Goal: Task Accomplishment & Management: Manage account settings

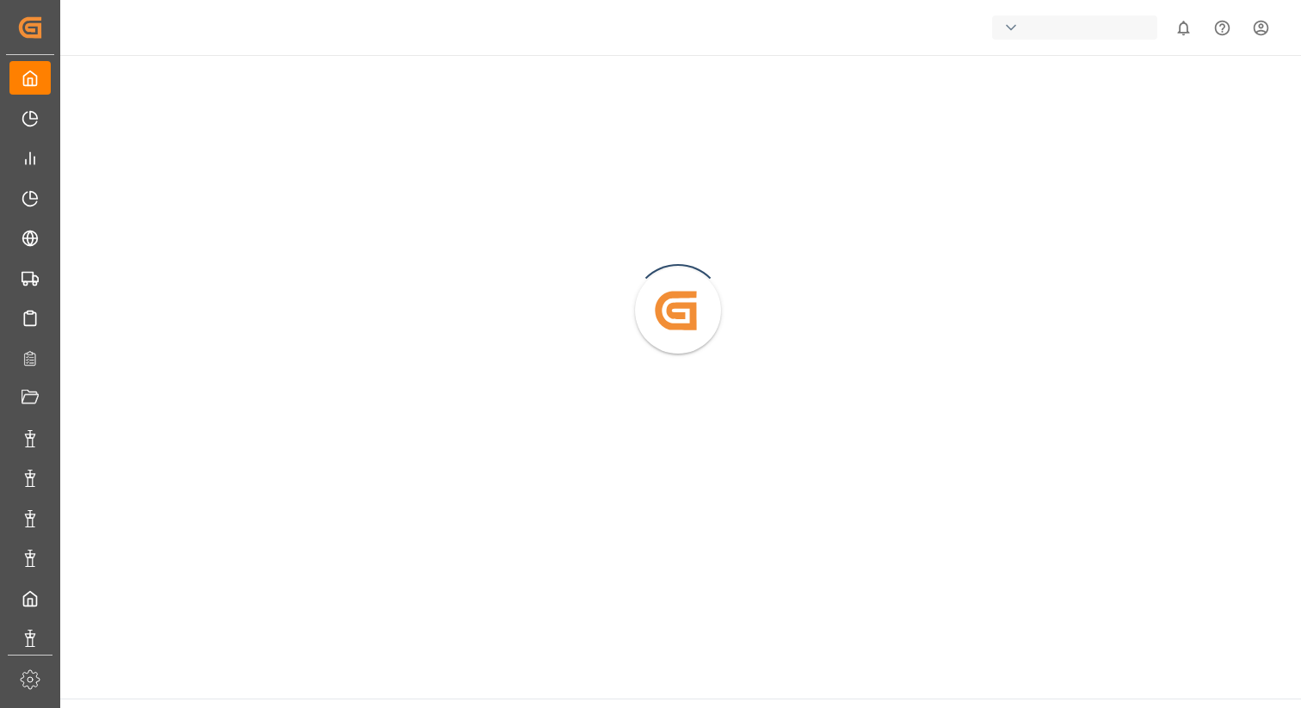
click at [1025, 32] on div "button" at bounding box center [1074, 27] width 165 height 24
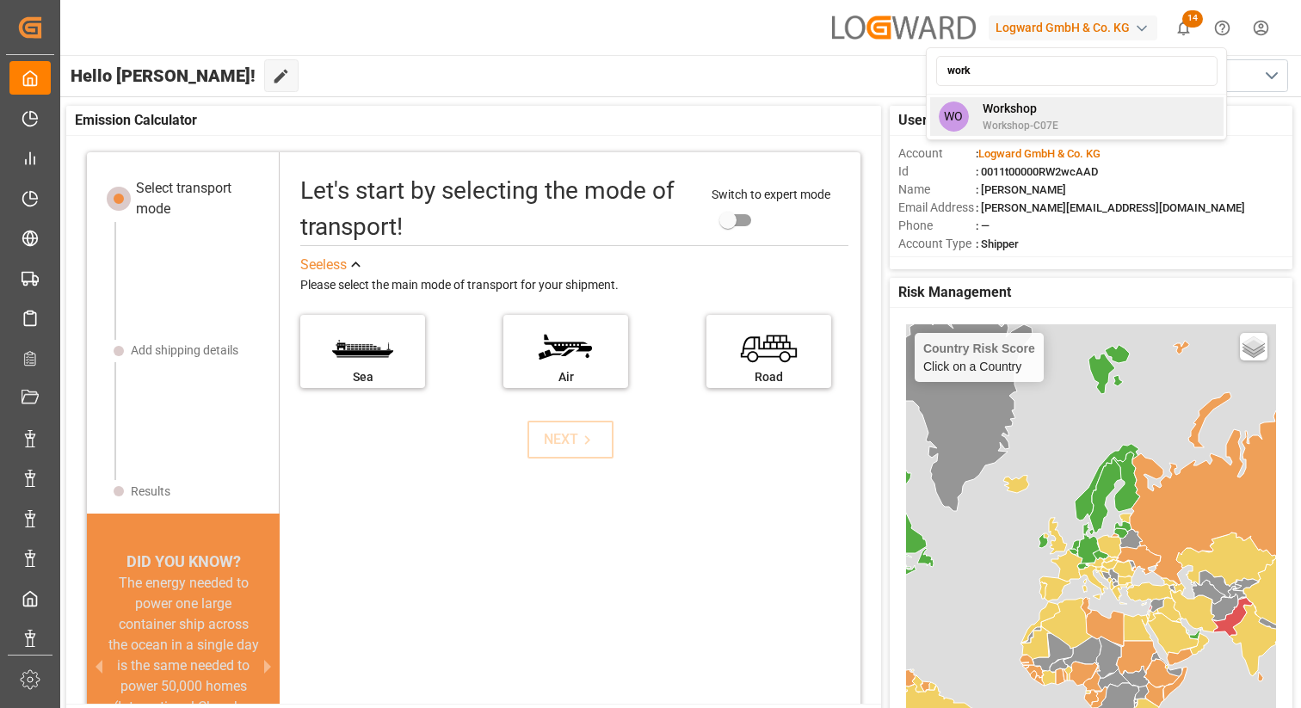
type input "work"
click at [995, 111] on span "Workshop" at bounding box center [1021, 109] width 76 height 18
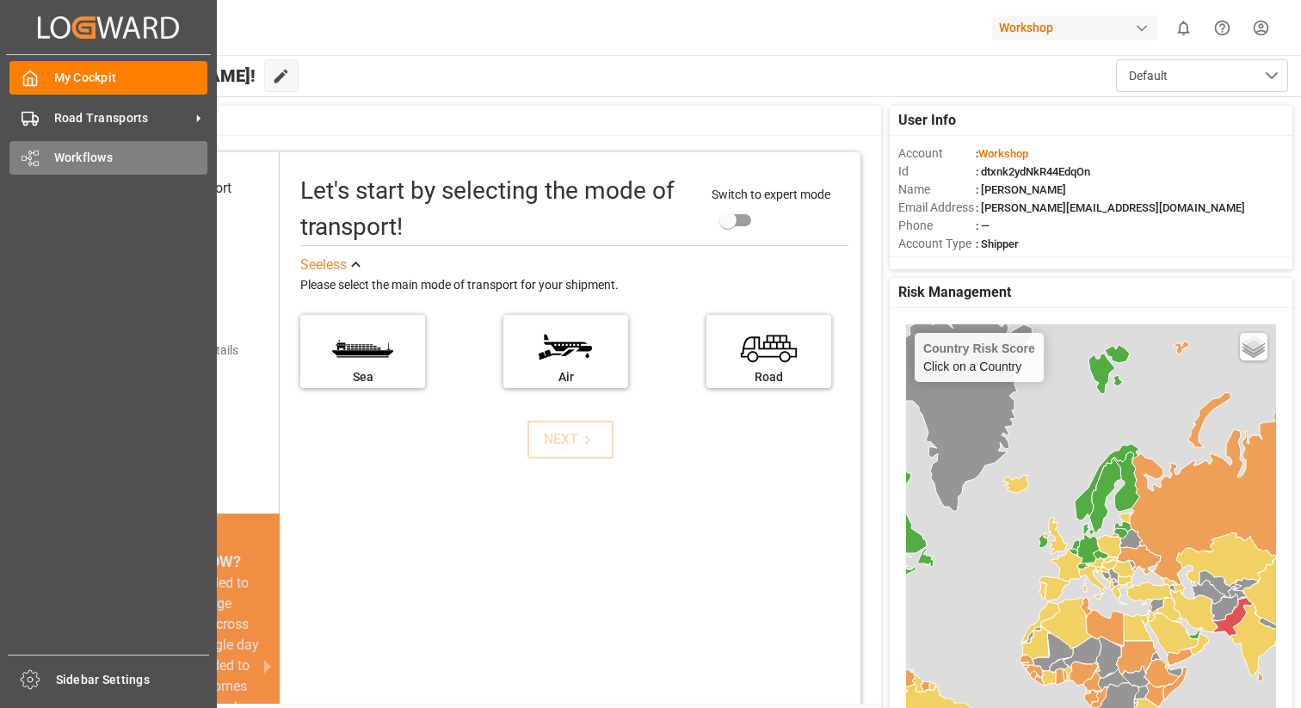
click at [99, 157] on span "Workflows" at bounding box center [131, 158] width 154 height 18
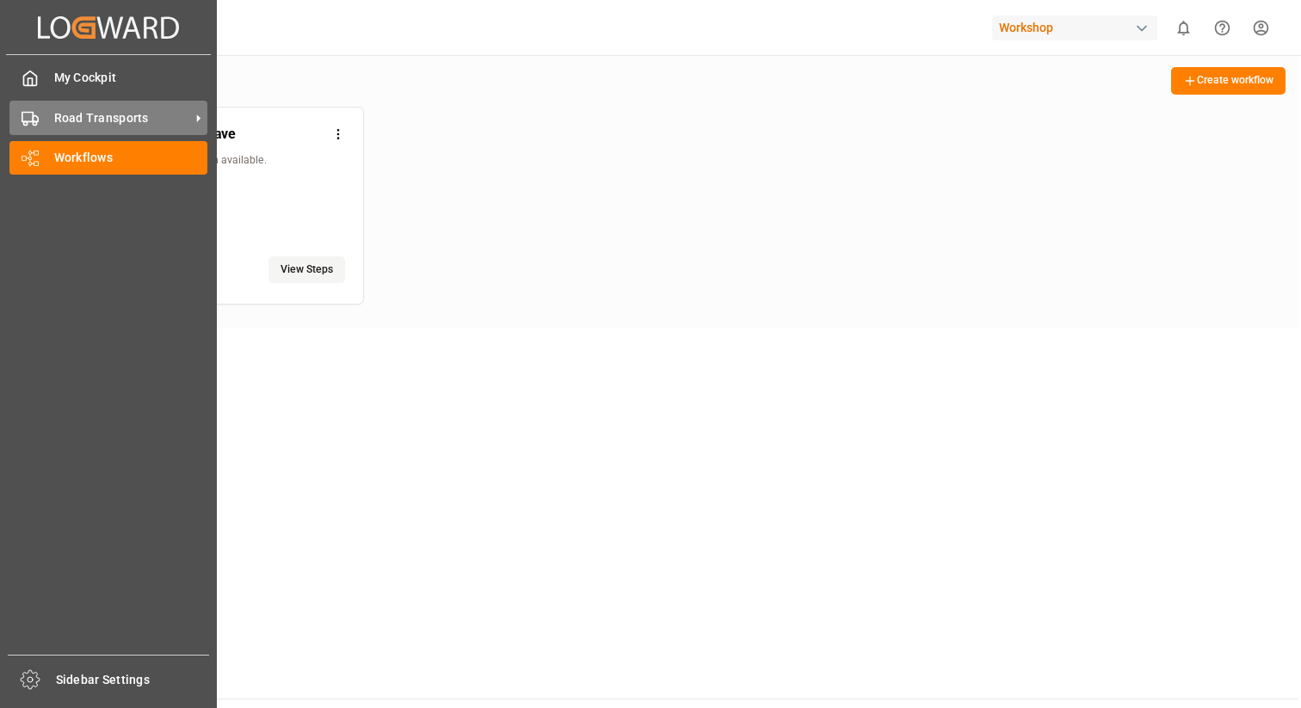
click at [117, 121] on span "Road Transports" at bounding box center [122, 118] width 136 height 18
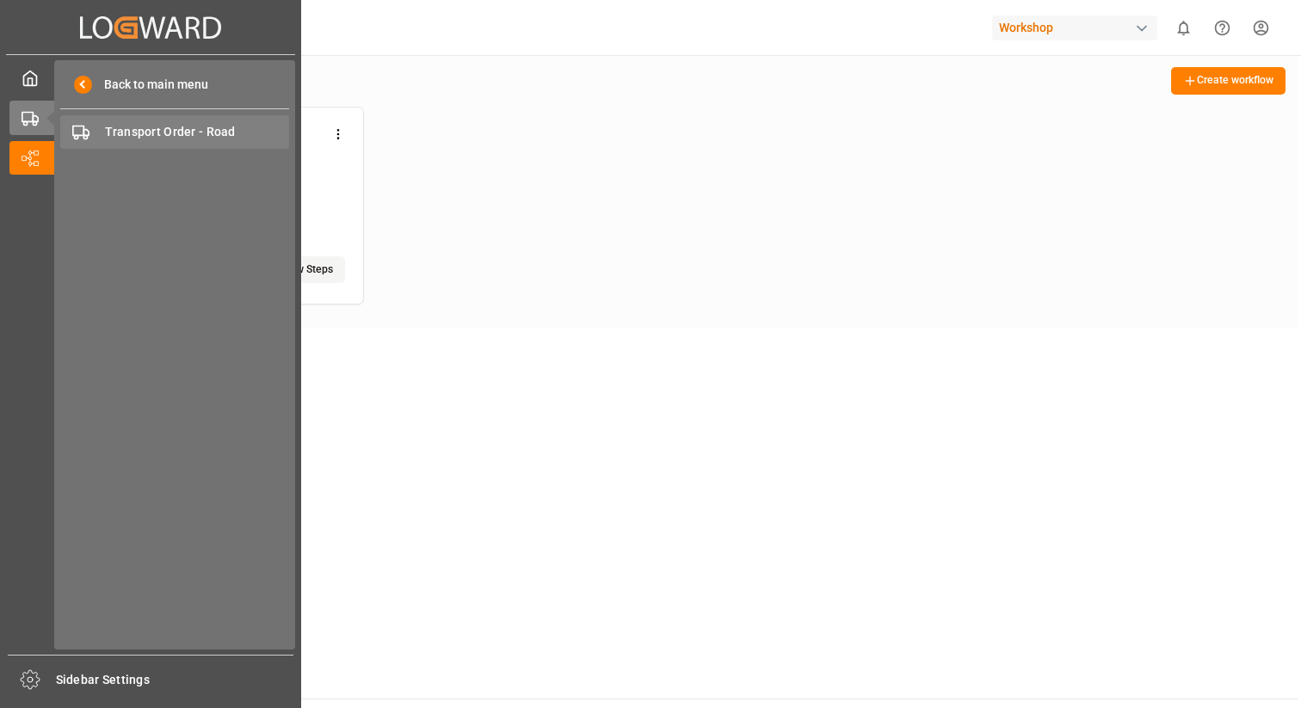
click at [221, 127] on span "Transport Order - Road" at bounding box center [197, 132] width 185 height 18
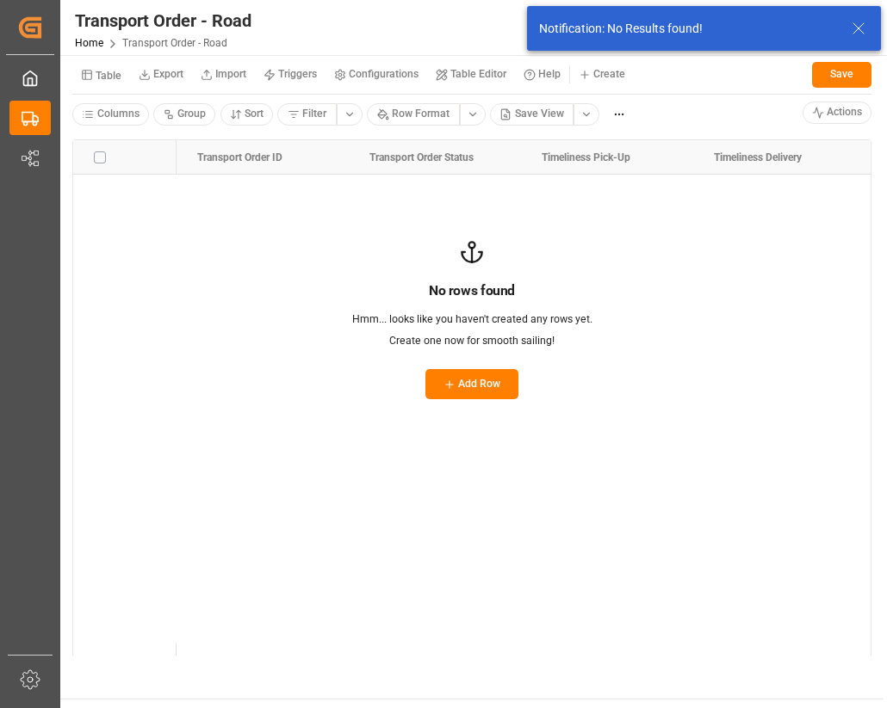
click at [860, 25] on icon at bounding box center [858, 28] width 21 height 21
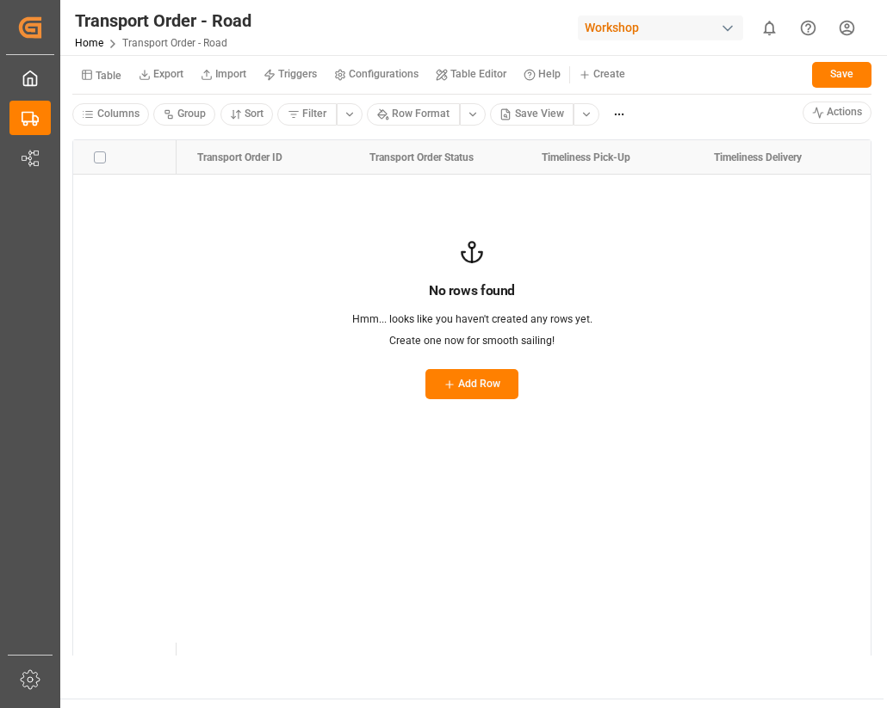
click at [363, 72] on small "Configurations" at bounding box center [384, 74] width 70 height 10
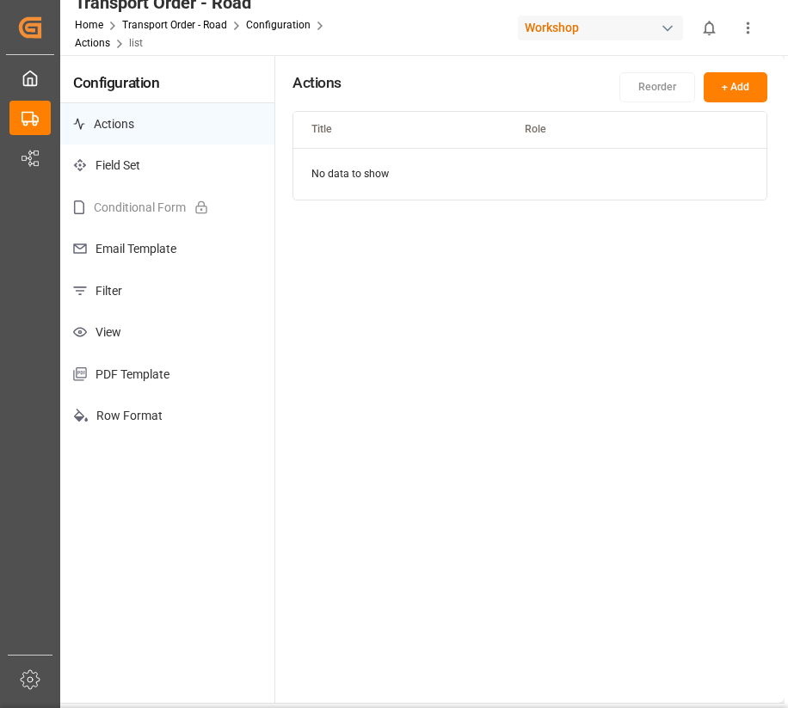
click at [151, 292] on p "Filter" at bounding box center [167, 291] width 214 height 42
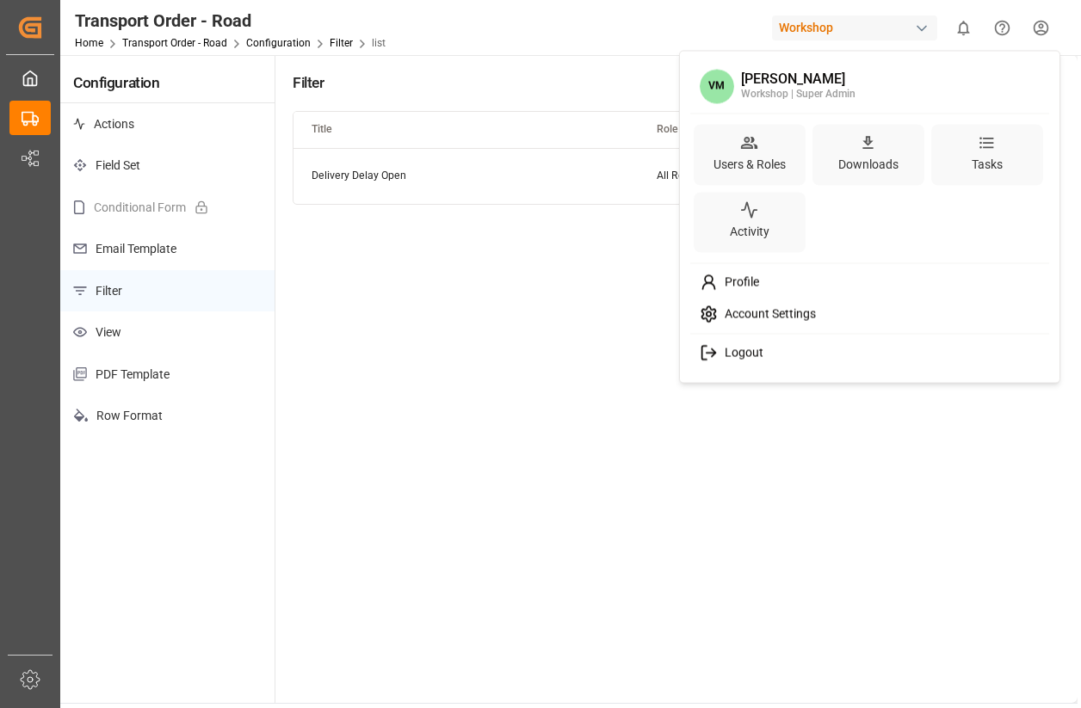
click at [1041, 26] on html "Created by potrace 1.15, written by [PERSON_NAME] [DATE]-[DATE] Created by potr…" at bounding box center [540, 354] width 1081 height 708
click at [760, 161] on div "Users & Roles" at bounding box center [749, 163] width 79 height 25
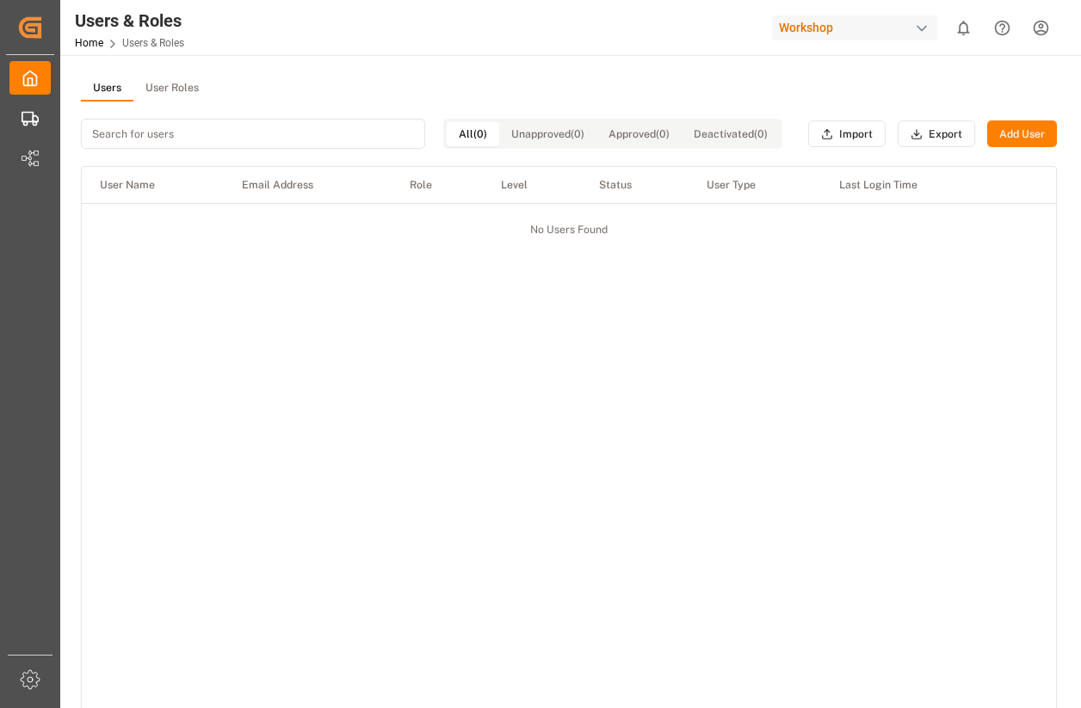
click at [186, 89] on button "User Roles" at bounding box center [171, 89] width 77 height 26
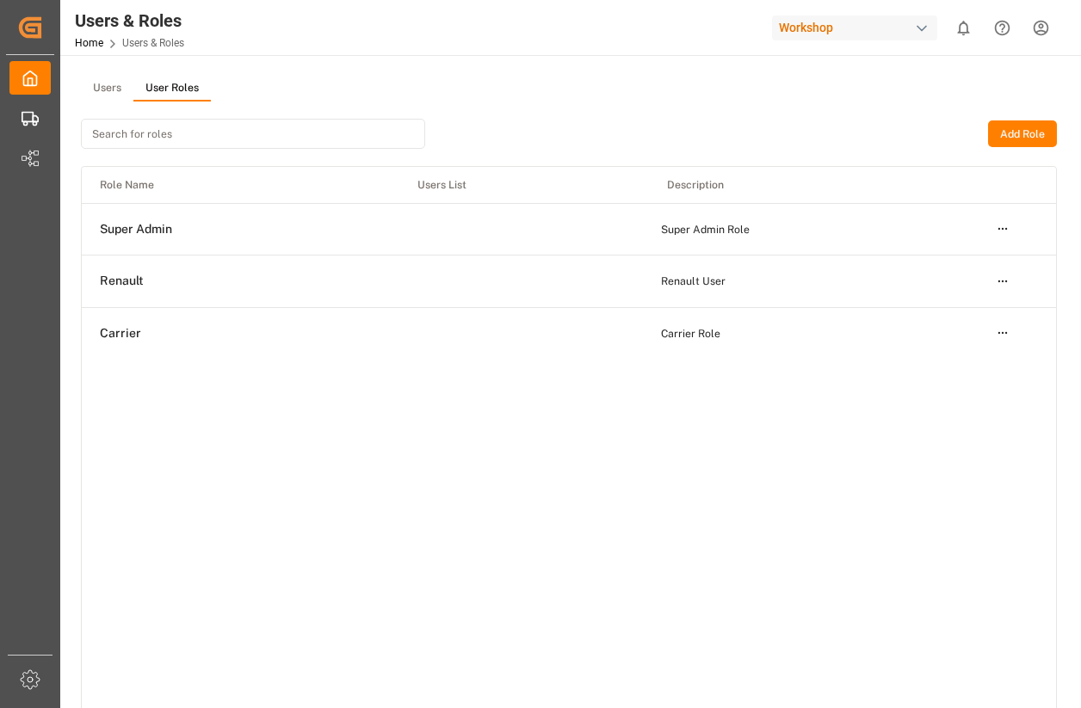
click at [1047, 26] on html "Created by potrace 1.15, written by [PERSON_NAME] [DATE]-[DATE] Created by potr…" at bounding box center [540, 354] width 1081 height 708
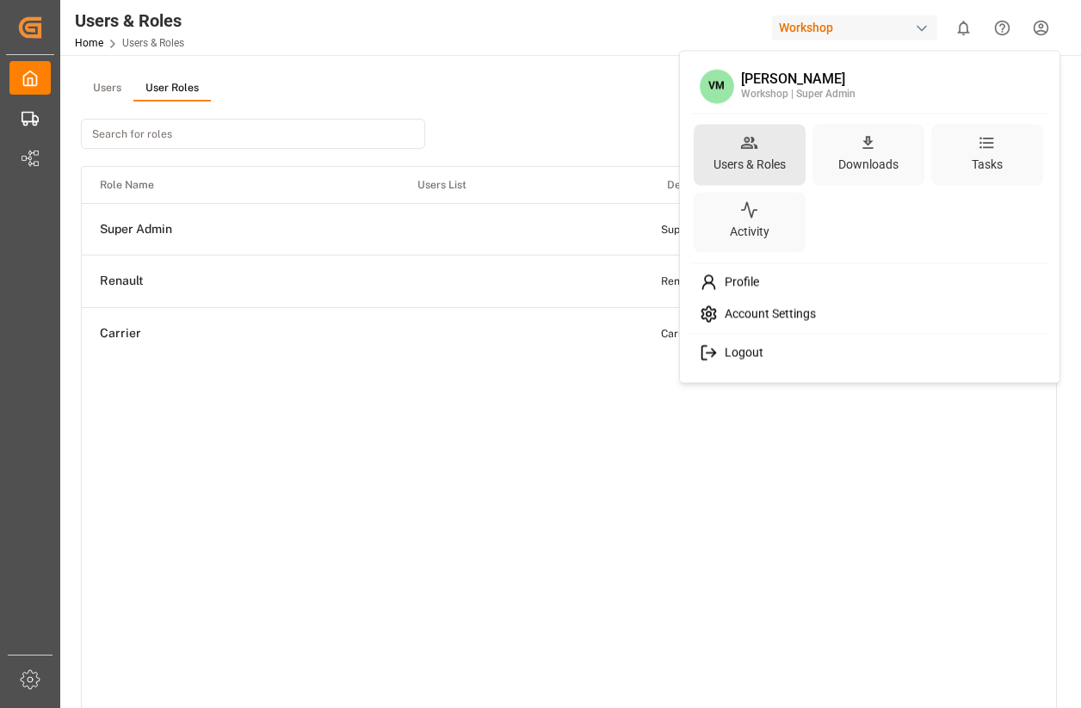
click at [755, 159] on div "Users & Roles" at bounding box center [749, 163] width 79 height 25
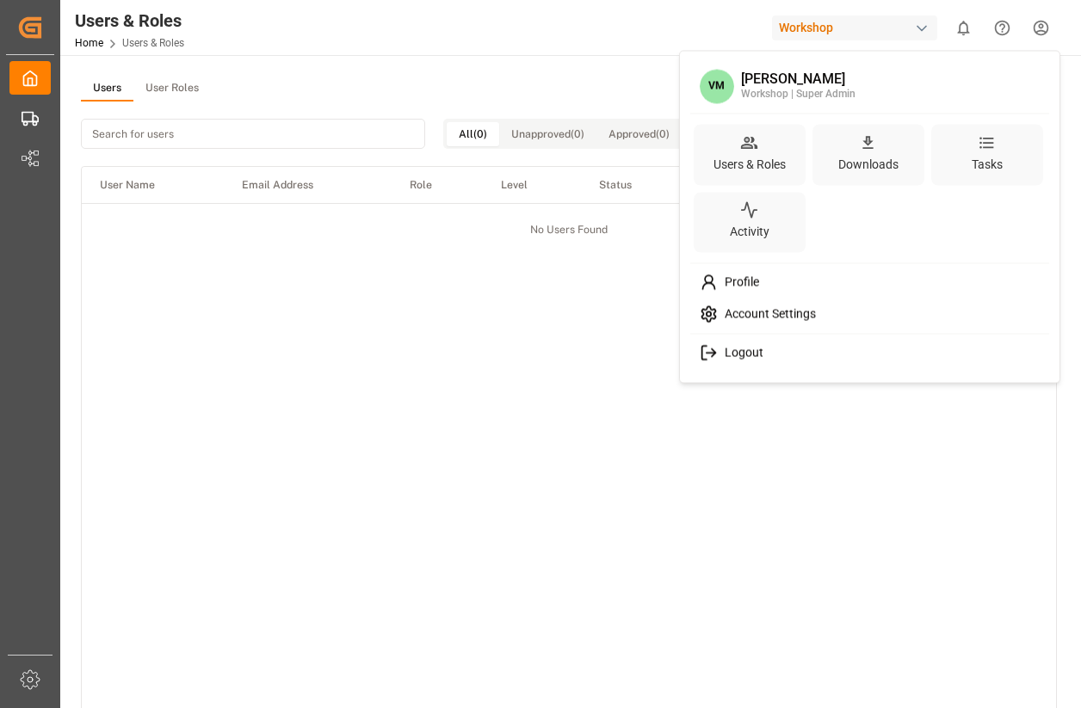
click at [185, 89] on html "Created by potrace 1.15, written by [PERSON_NAME] [DATE]-[DATE] Created by potr…" at bounding box center [540, 354] width 1081 height 708
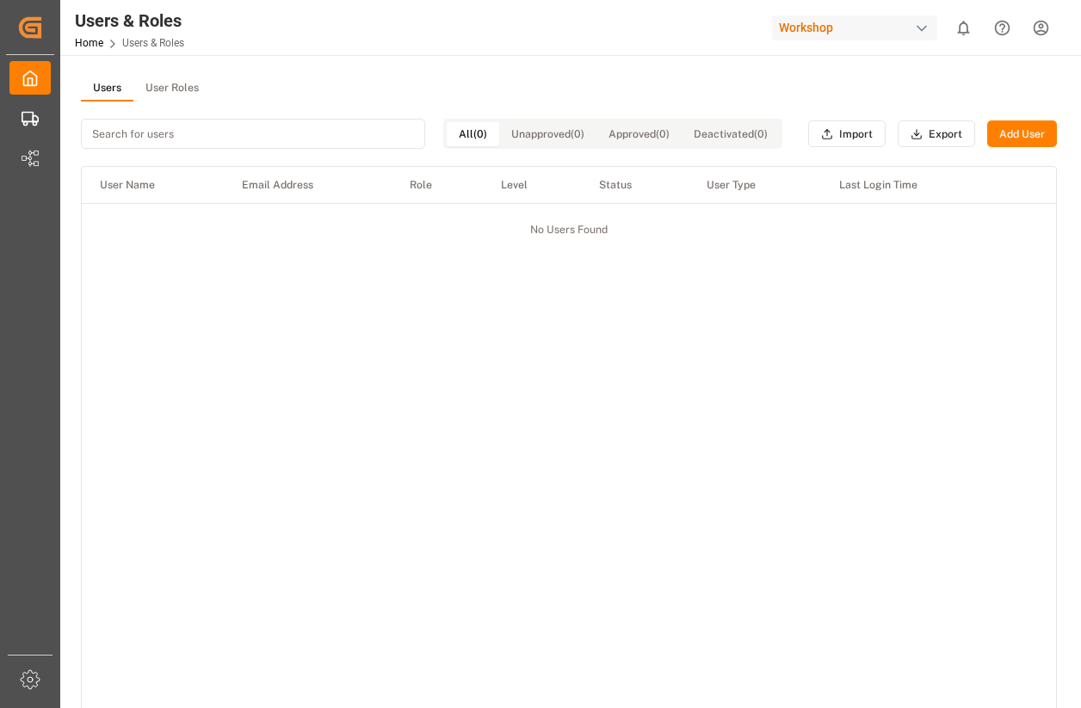
click at [177, 87] on button "User Roles" at bounding box center [171, 89] width 77 height 26
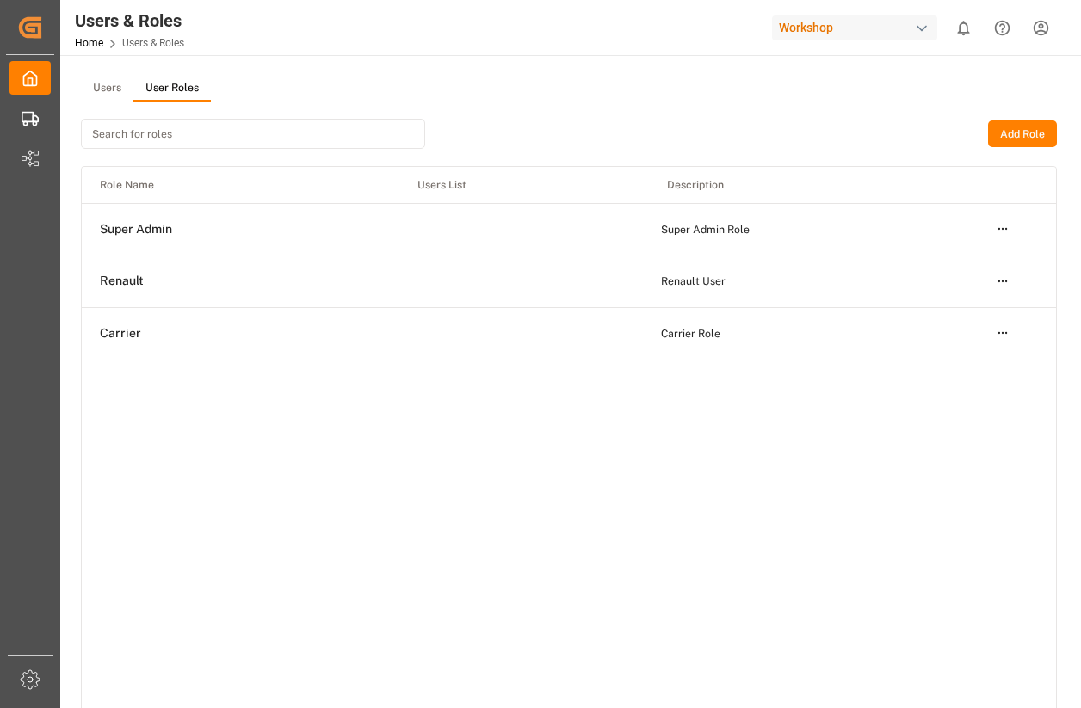
click at [998, 226] on html "Created by potrace 1.15, written by [PERSON_NAME] [DATE]-[DATE] Created by potr…" at bounding box center [540, 354] width 1081 height 708
click at [961, 257] on div "Edit" at bounding box center [967, 261] width 89 height 24
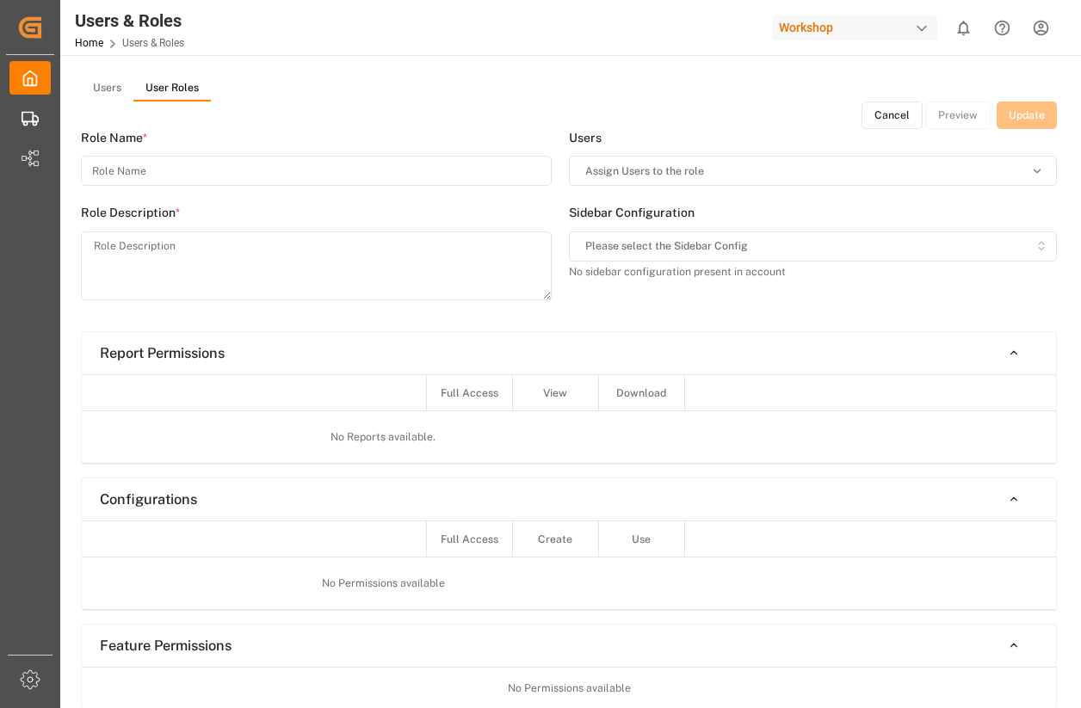
type input "Super Admin"
type textarea "Super Admin Role"
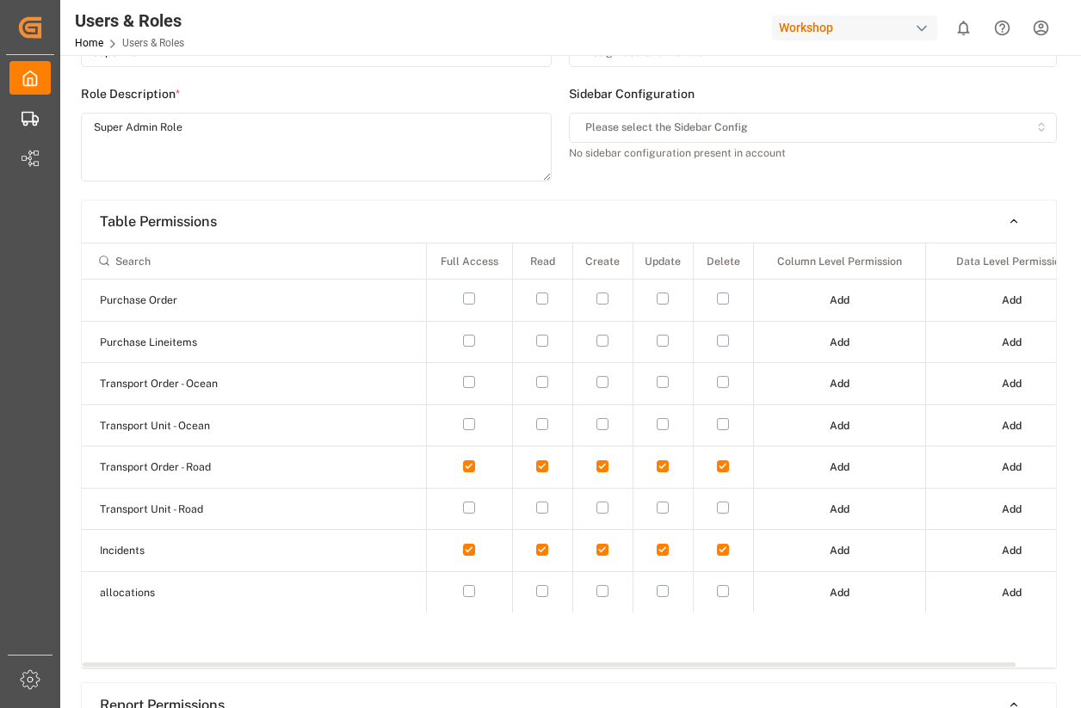
scroll to position [80, 0]
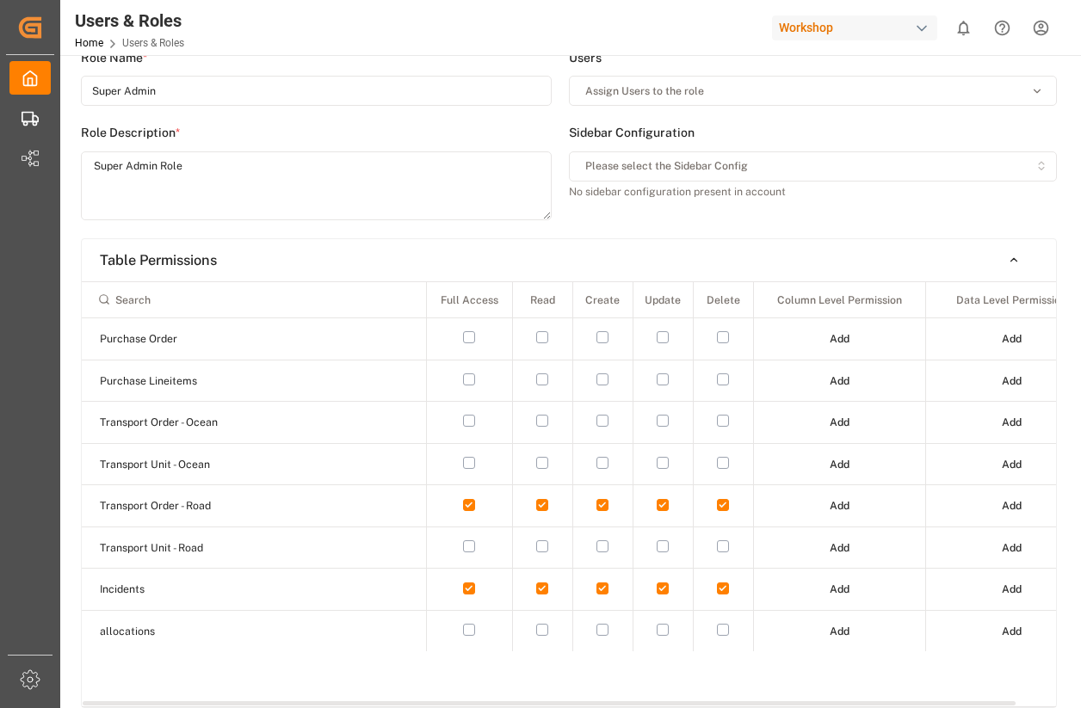
click at [365, 257] on button "Table Permissions" at bounding box center [569, 260] width 974 height 30
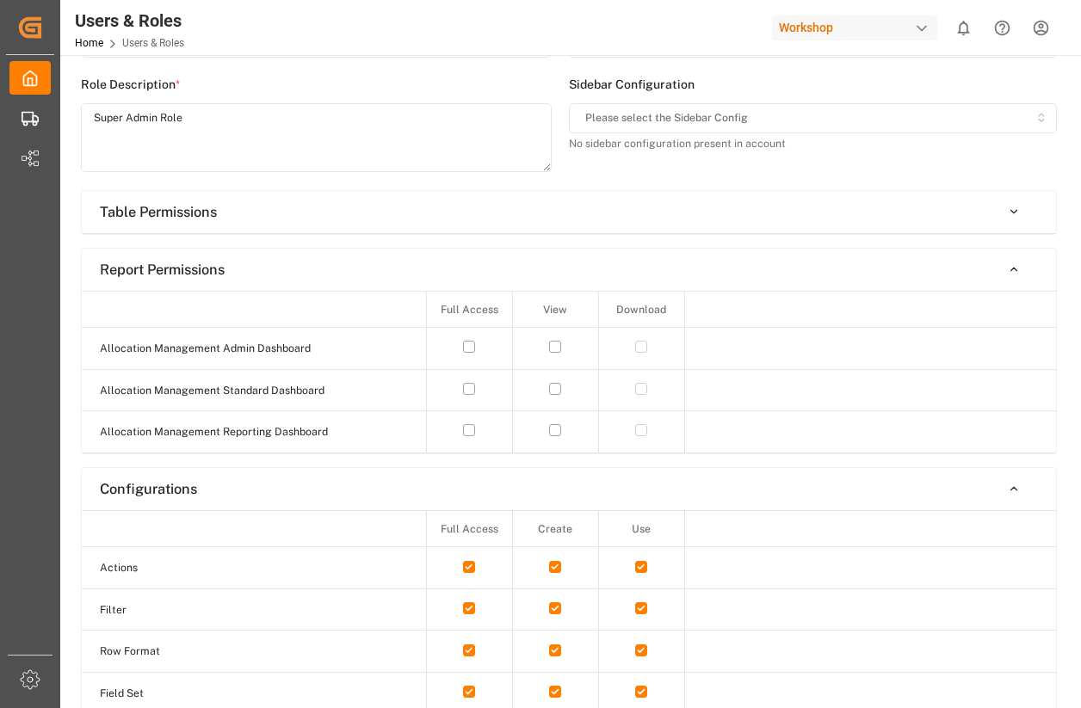
click at [353, 271] on button "Report Permissions" at bounding box center [569, 270] width 974 height 30
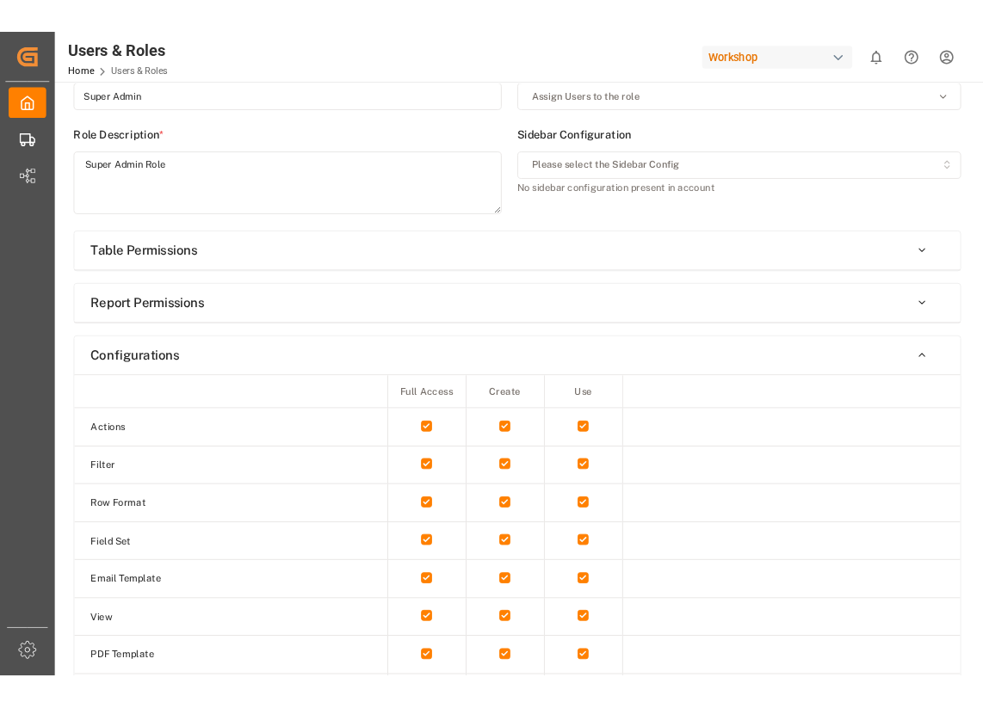
scroll to position [0, 0]
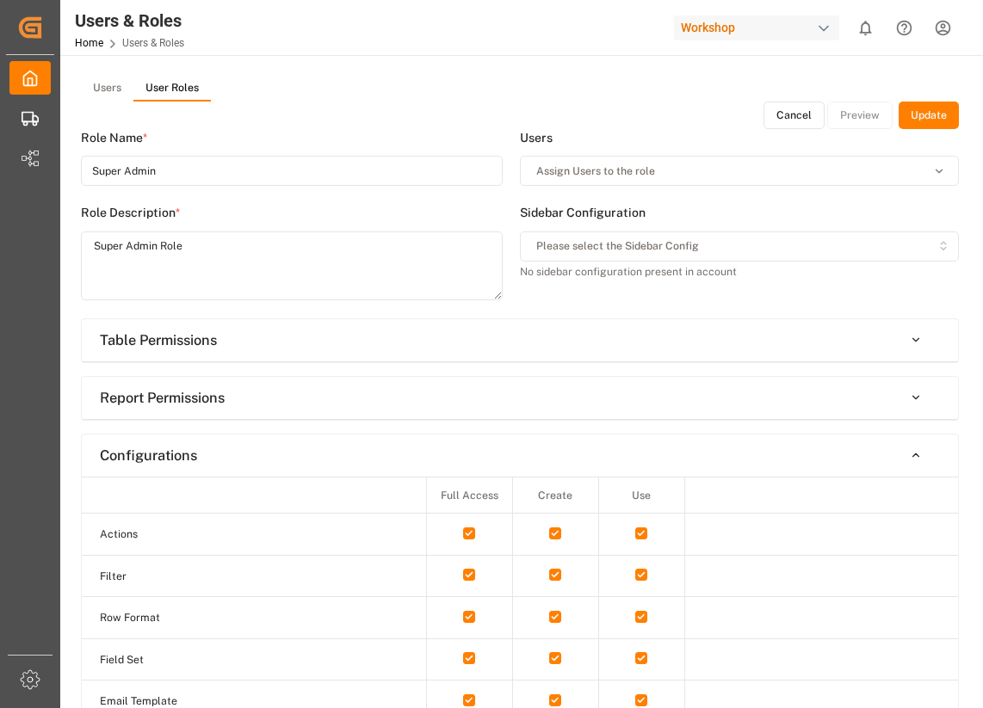
click at [627, 86] on div "Users User Roles" at bounding box center [520, 89] width 878 height 26
click at [117, 82] on button "Users" at bounding box center [107, 89] width 53 height 26
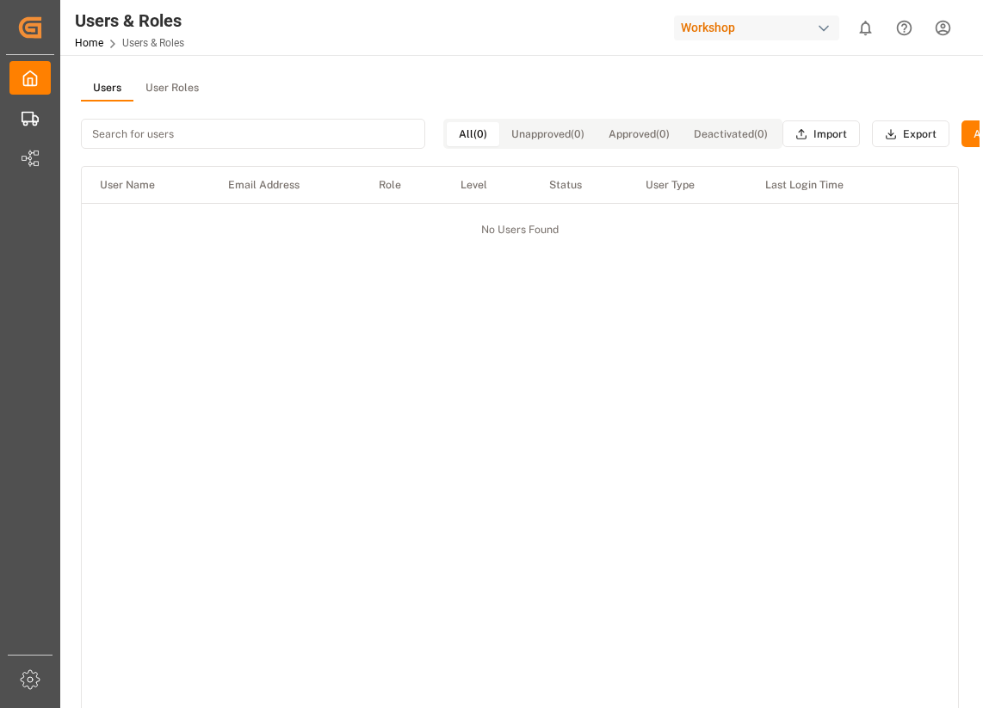
click at [166, 92] on button "User Roles" at bounding box center [171, 89] width 77 height 26
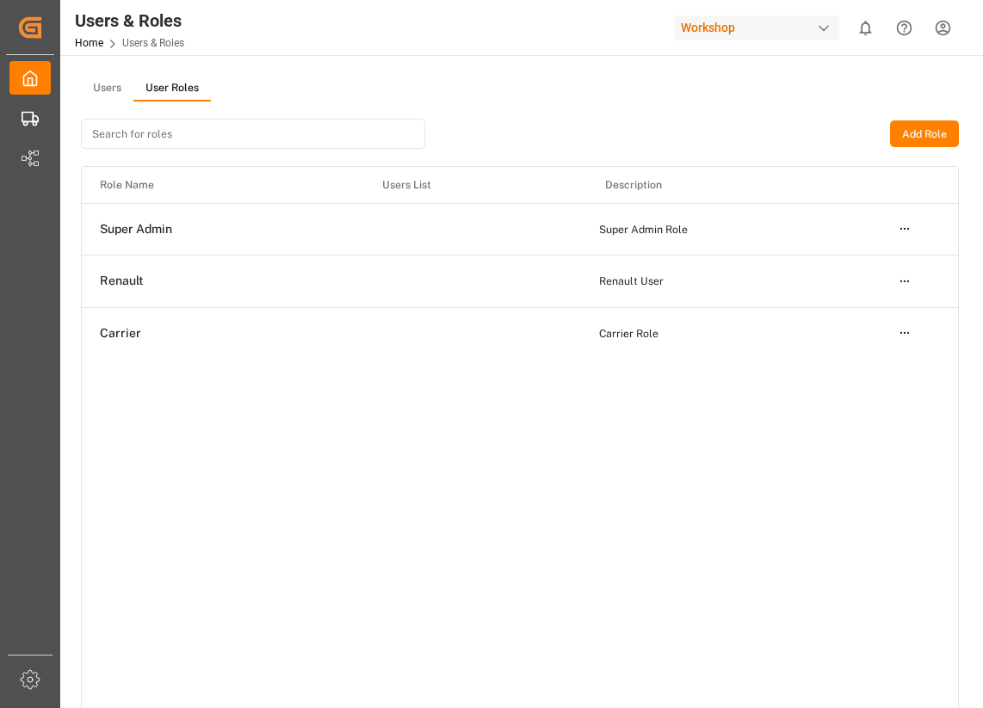
click at [902, 229] on html "Created by potrace 1.15, written by [PERSON_NAME] [DATE]-[DATE] Created by potr…" at bounding box center [491, 354] width 983 height 708
click at [860, 257] on div "Edit" at bounding box center [869, 261] width 89 height 24
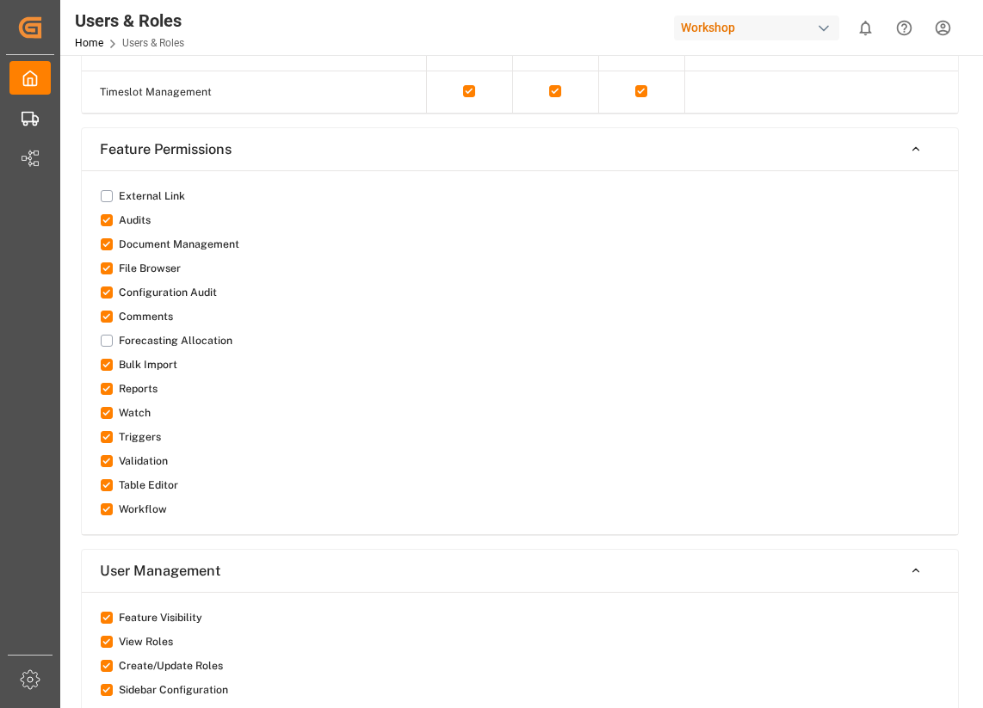
scroll to position [1574, 0]
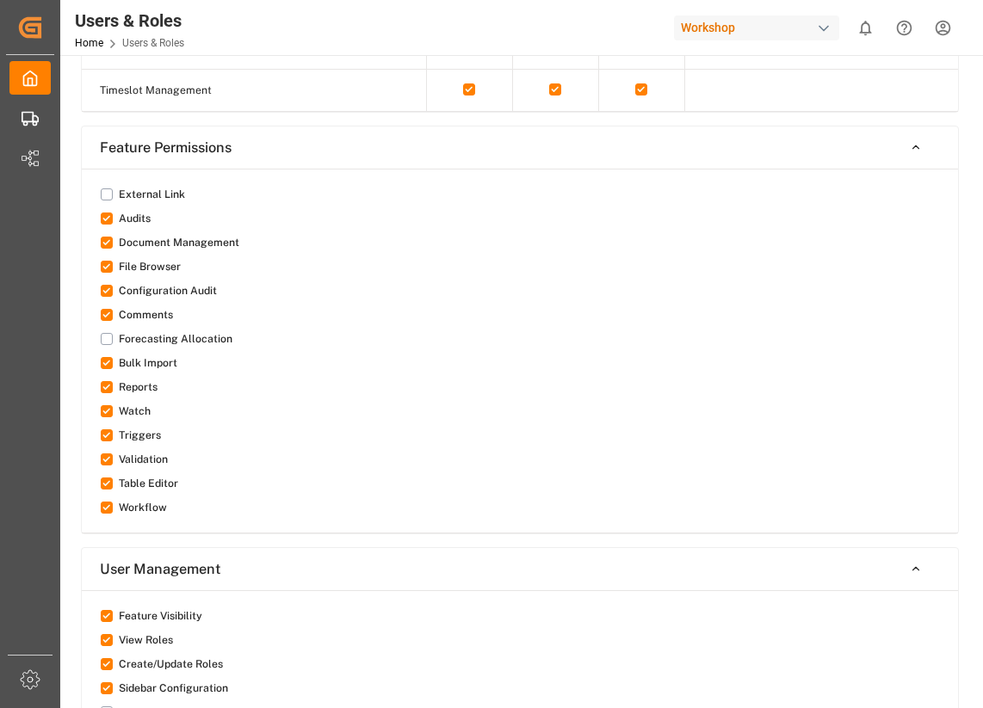
click at [106, 192] on button "button" at bounding box center [107, 194] width 12 height 12
click at [105, 338] on button "button" at bounding box center [107, 339] width 12 height 12
click at [108, 200] on button "button" at bounding box center [107, 194] width 12 height 12
click at [107, 338] on button "button" at bounding box center [107, 339] width 12 height 12
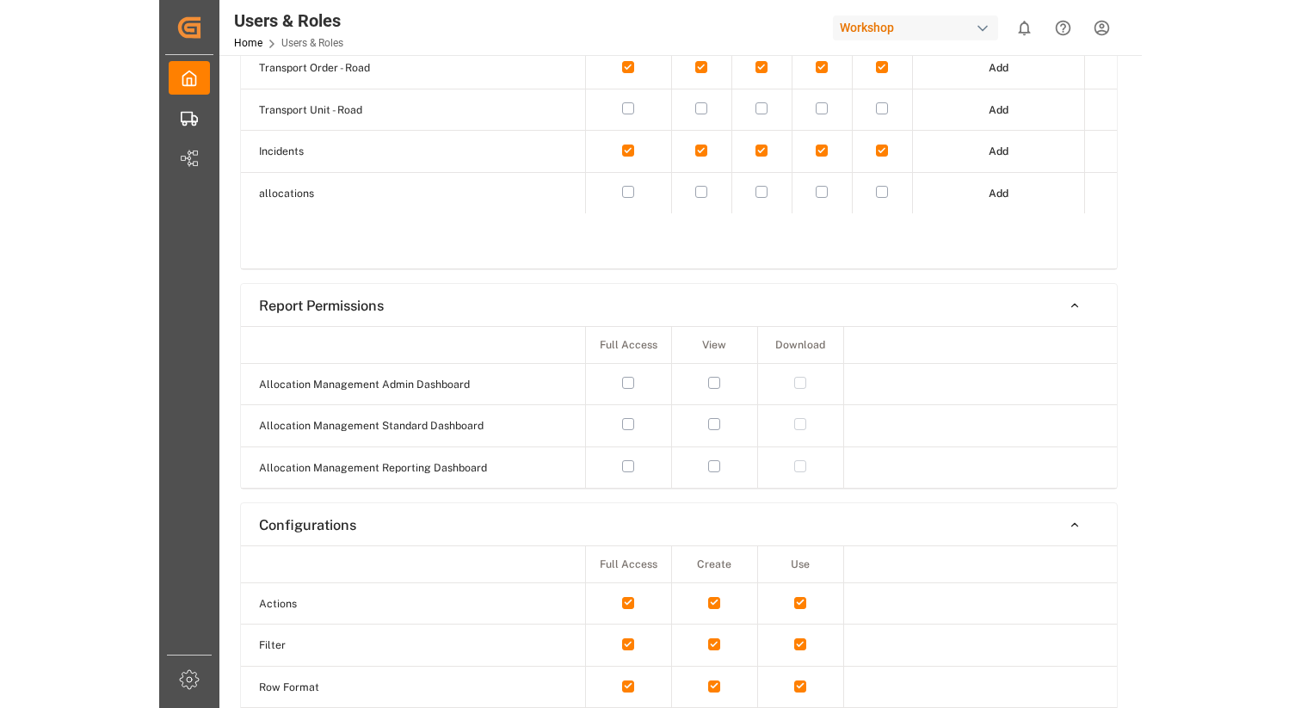
scroll to position [0, 0]
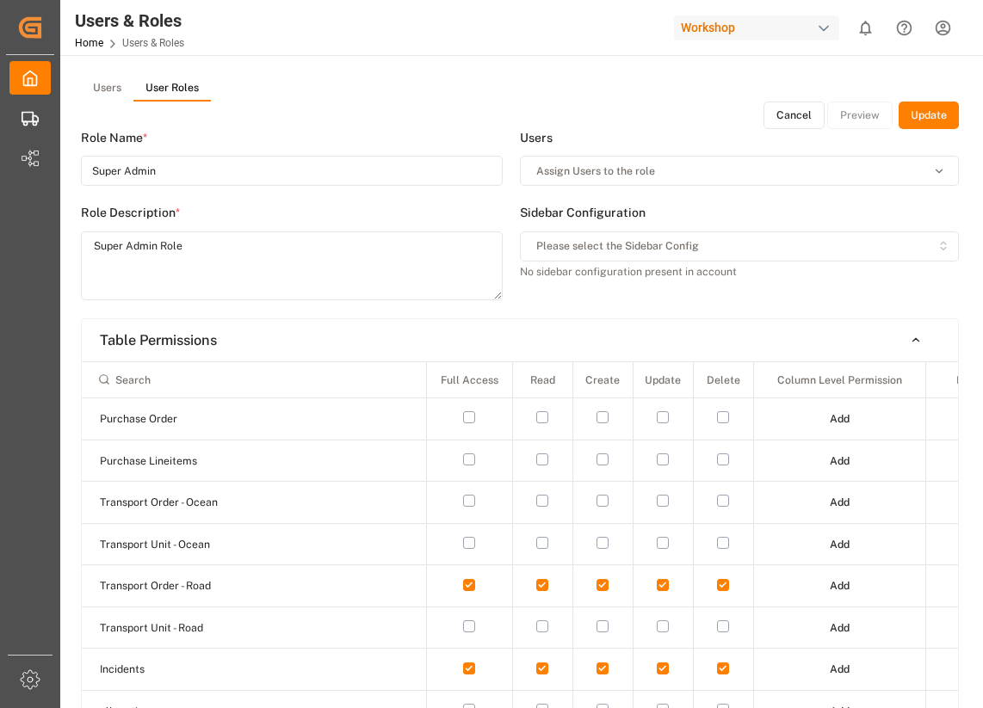
click at [103, 83] on button "Users" at bounding box center [107, 89] width 53 height 26
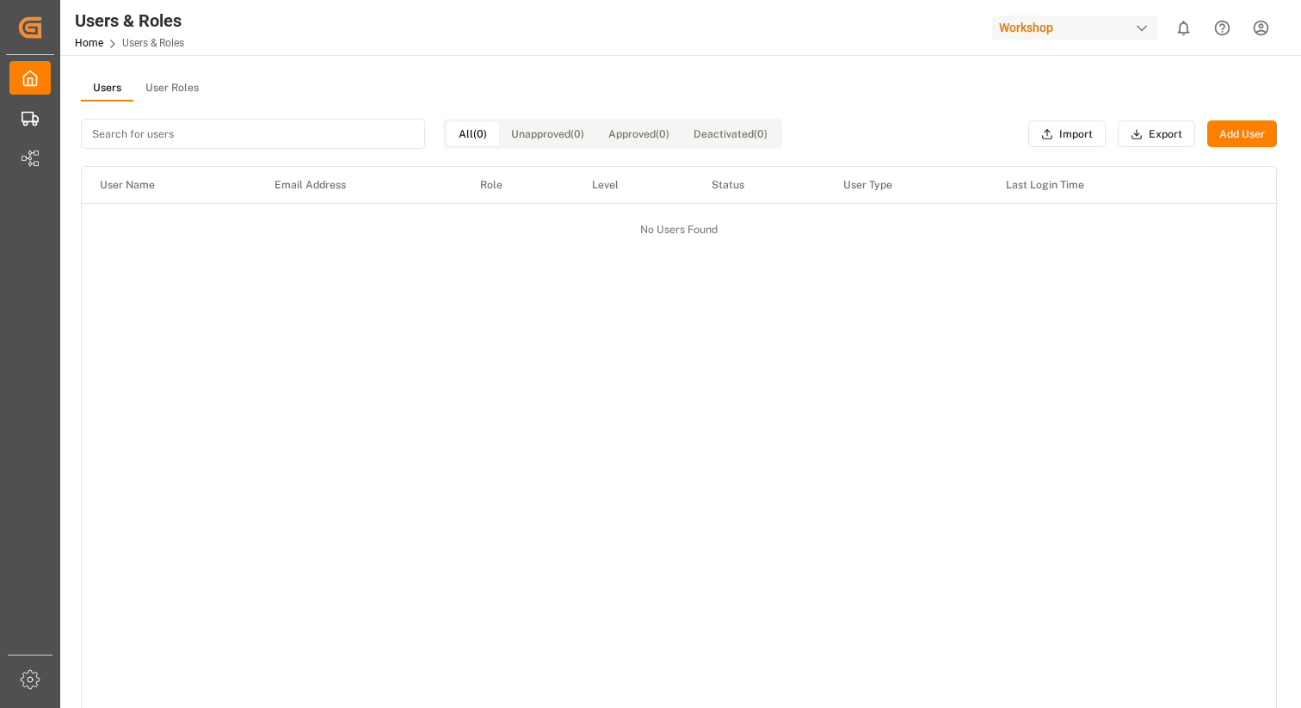
click at [627, 90] on div "Users User Roles" at bounding box center [679, 89] width 1196 height 26
